Goal: Register for event/course

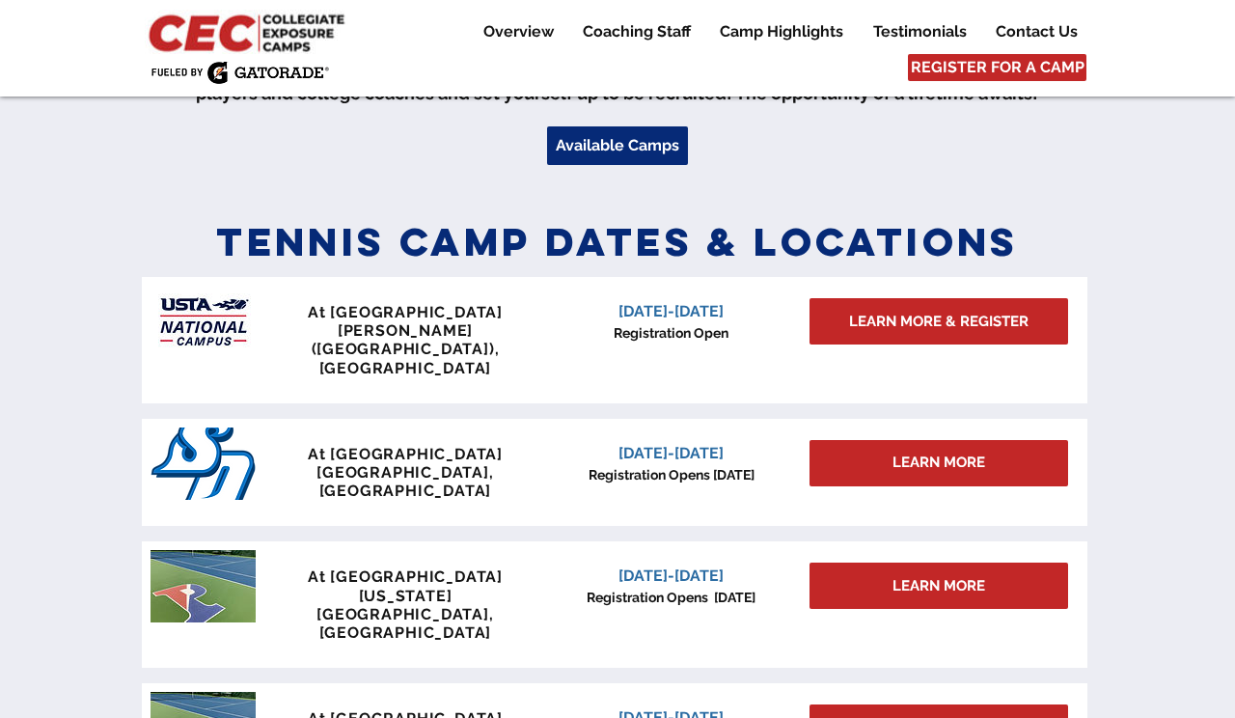
scroll to position [743, 0]
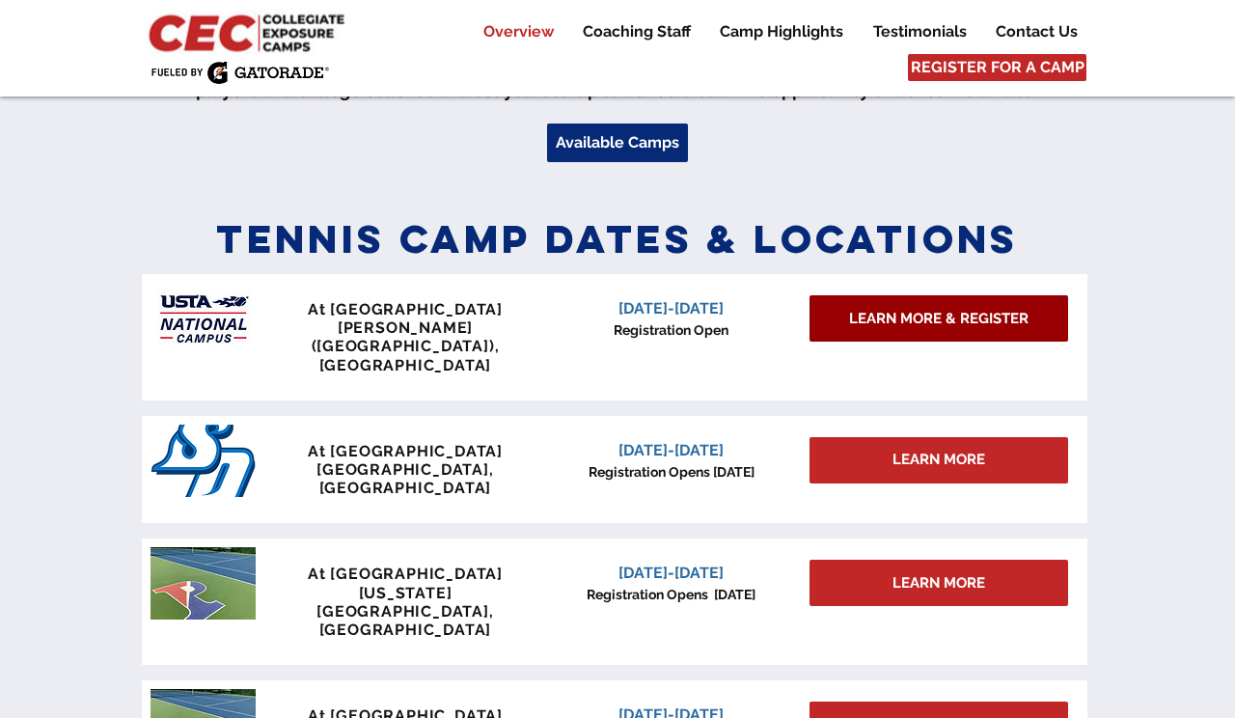
click at [942, 318] on span "LEARN MORE & REGISTER" at bounding box center [938, 319] width 179 height 20
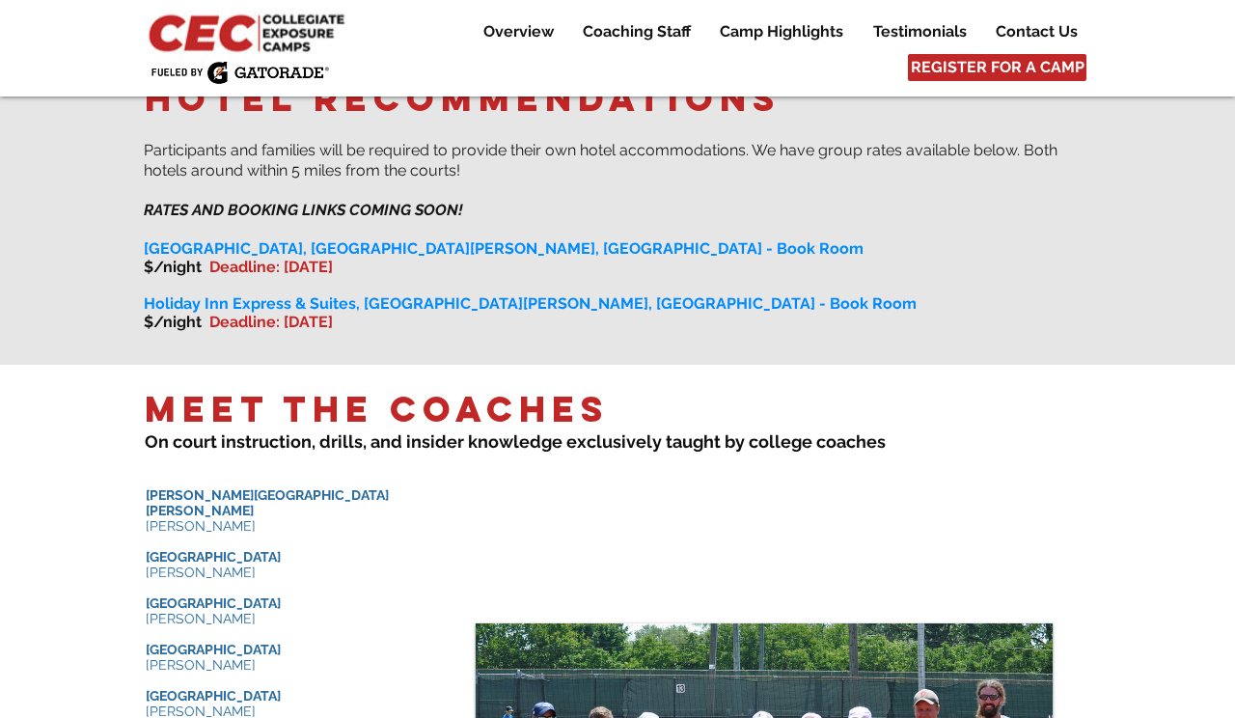
scroll to position [1839, 0]
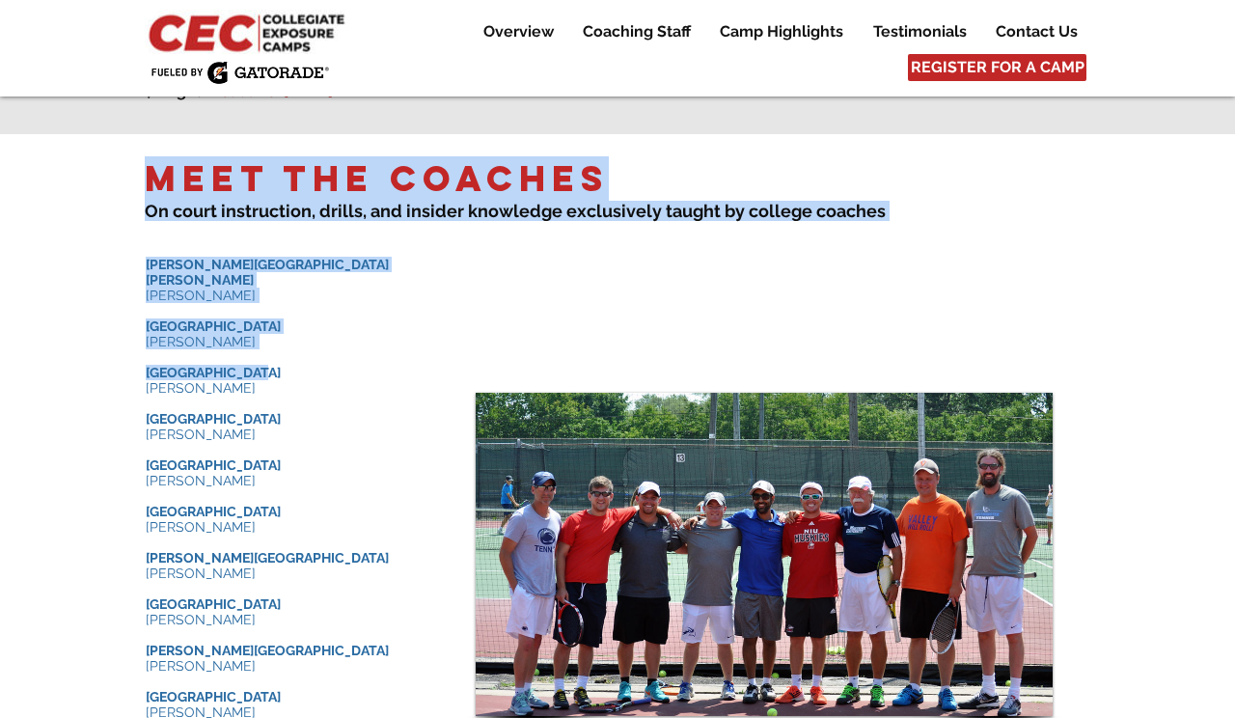
drag, startPoint x: 136, startPoint y: 232, endPoint x: 269, endPoint y: 327, distance: 163.3
click at [269, 327] on div "Meet the Coaches ​ On court instruction, drills , and insider knowledge e xclus…" at bounding box center [617, 494] width 1235 height 721
click at [269, 365] on p "[GEOGRAPHIC_DATA]" at bounding box center [290, 372] width 289 height 15
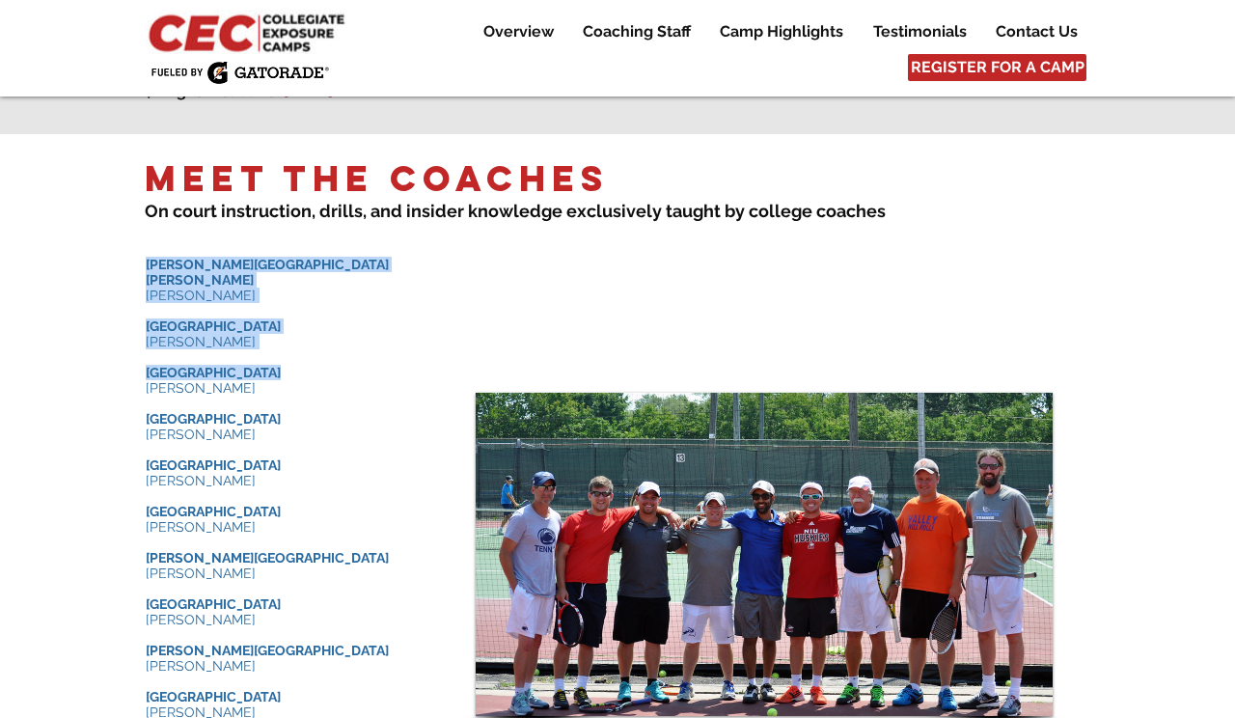
drag, startPoint x: 269, startPoint y: 327, endPoint x: 165, endPoint y: 242, distance: 134.4
click at [165, 257] on div "​ Johns Hopkins University Michael Hermann ​ ​ University of Chicago Matt Briso…" at bounding box center [290, 535] width 289 height 556
click at [165, 257] on span "[PERSON_NAME][GEOGRAPHIC_DATA][PERSON_NAME]" at bounding box center [267, 272] width 243 height 31
drag, startPoint x: 165, startPoint y: 242, endPoint x: 244, endPoint y: 429, distance: 203.2
click at [244, 429] on div "​ Johns Hopkins University Michael Hermann ​ ​ University of Chicago Matt Briso…" at bounding box center [290, 535] width 289 height 556
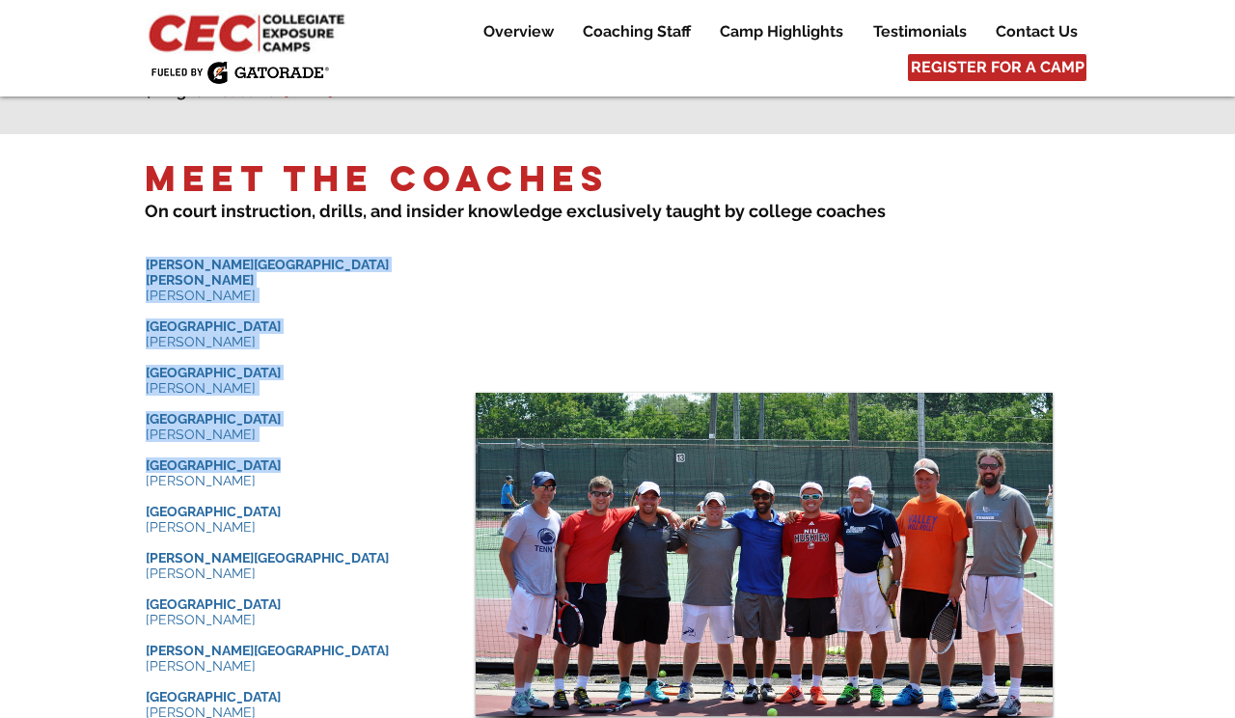
click at [244, 457] on p "Ithaca College" at bounding box center [290, 464] width 289 height 15
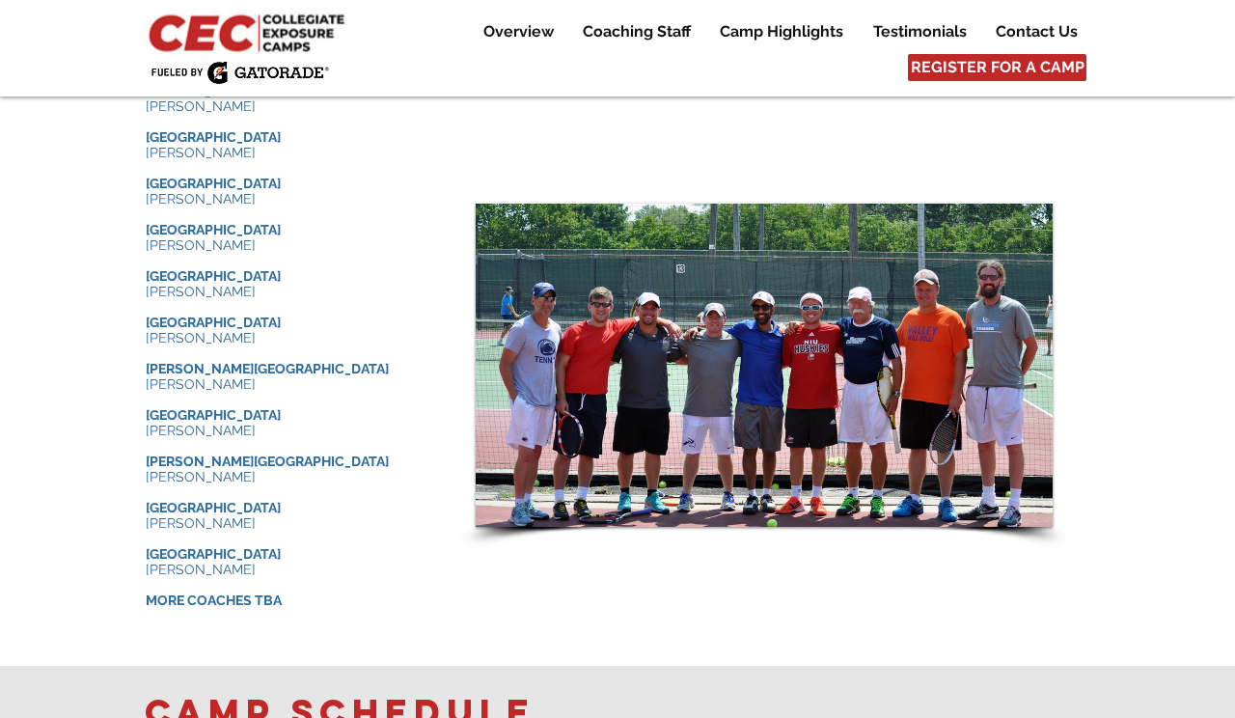
scroll to position [2038, 0]
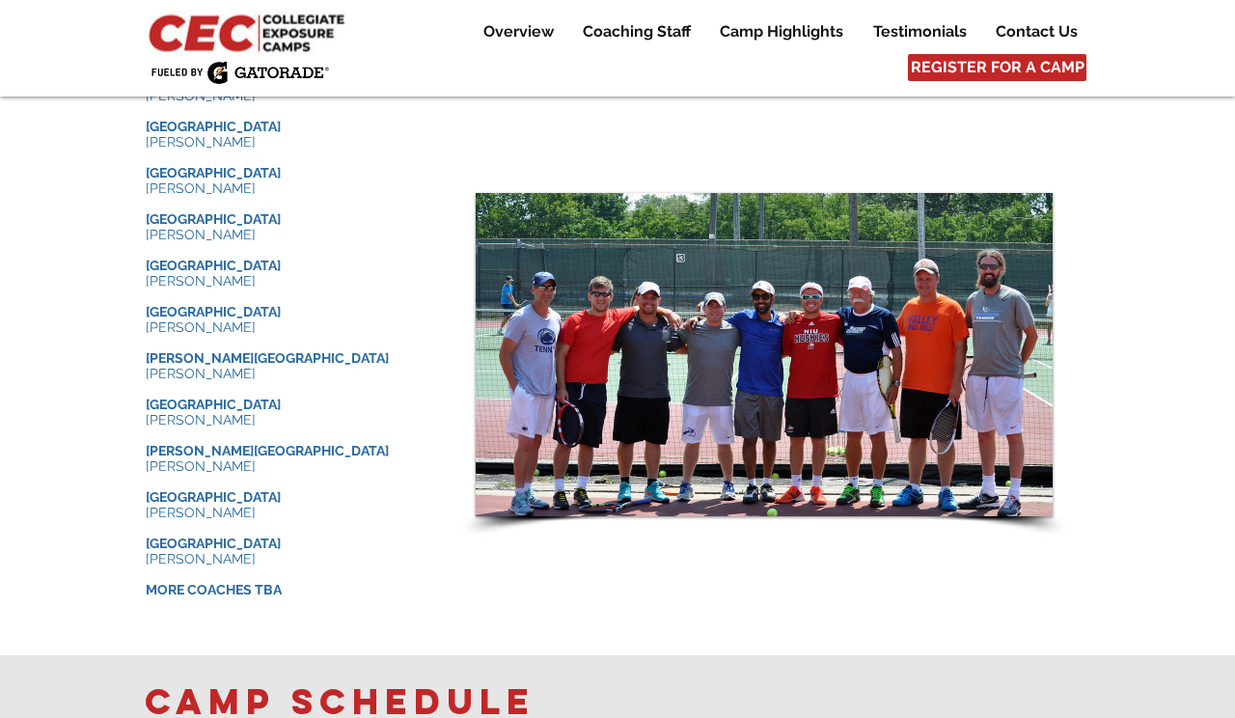
drag, startPoint x: 273, startPoint y: 535, endPoint x: 142, endPoint y: 519, distance: 132.2
click at [142, 519] on div "Meet the Coaches ​ On court instruction, drills , and insider knowledge e xclus…" at bounding box center [617, 294] width 1235 height 721
click at [142, 519] on div at bounding box center [617, 294] width 1235 height 721
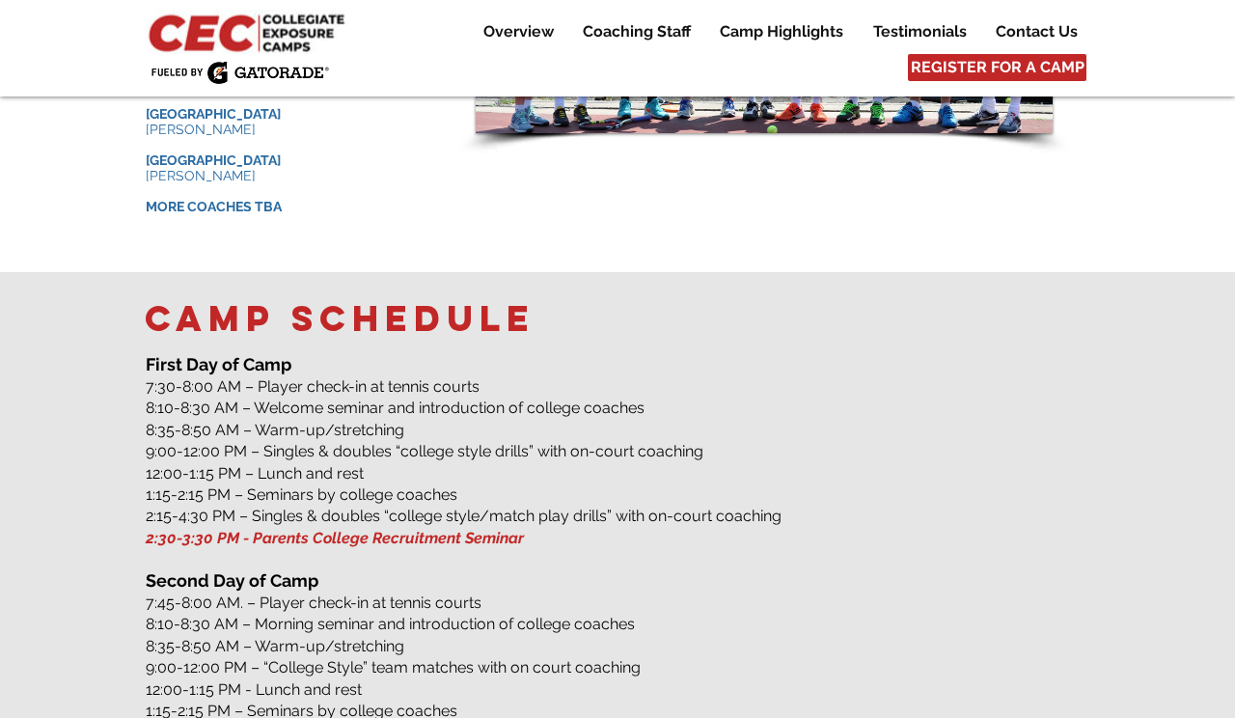
scroll to position [2425, 0]
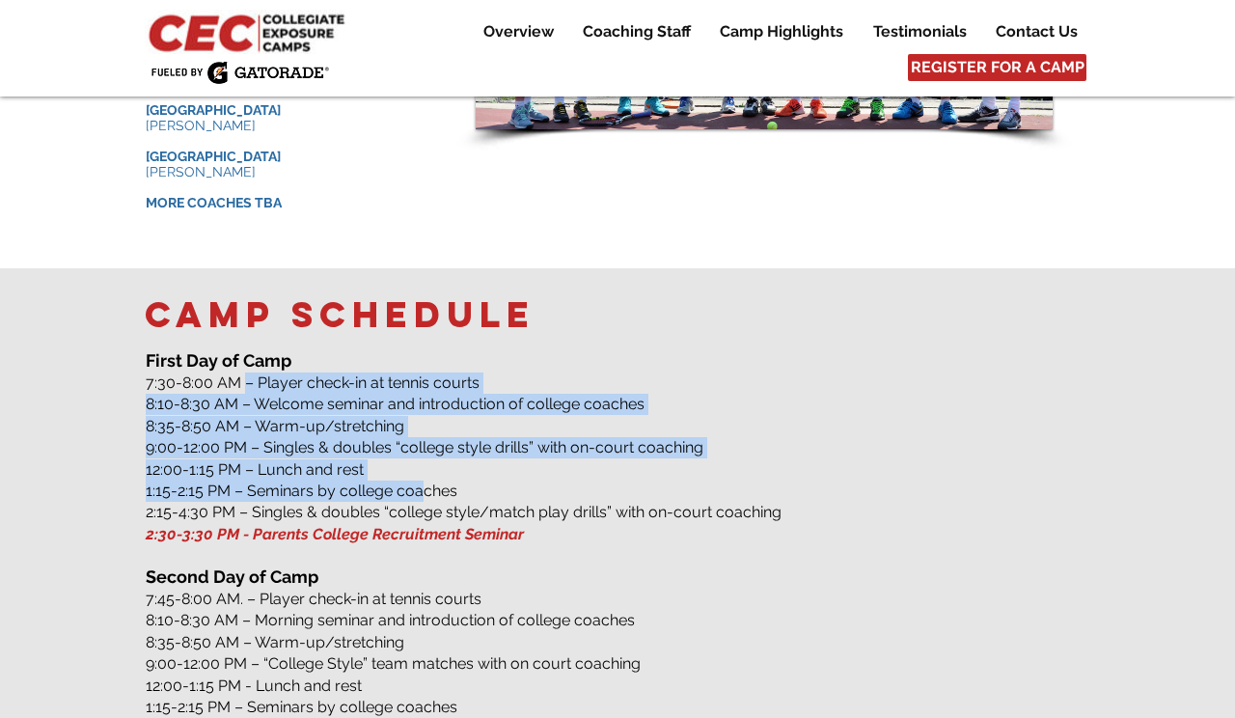
drag, startPoint x: 244, startPoint y: 361, endPoint x: 422, endPoint y: 472, distance: 209.3
click at [422, 472] on div "​​ First Day of Camp 7:30-8:00 AM – Player check-in at tennis courts 8:10-8:30 …" at bounding box center [618, 560] width 944 height 425
click at [422, 481] on span "1:15-2:15 PM – Seminars by college coaches" at bounding box center [302, 490] width 312 height 18
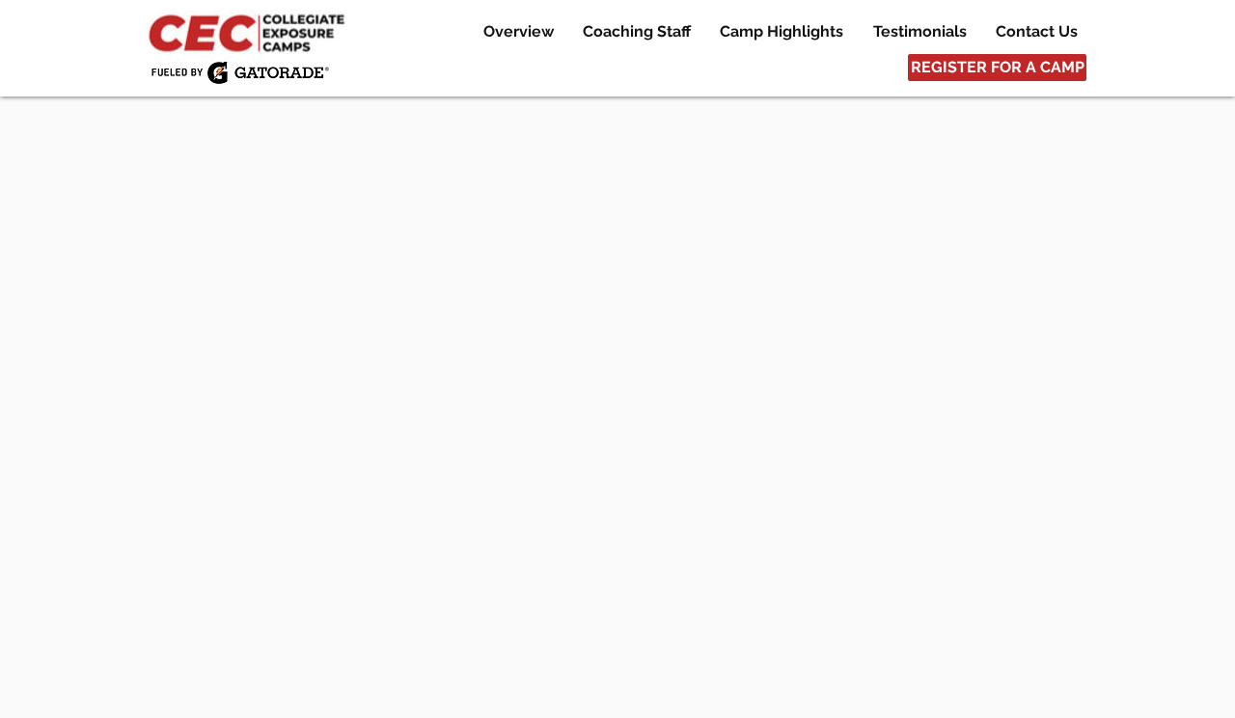
scroll to position [5130, 0]
